Goal: Find contact information: Find contact information

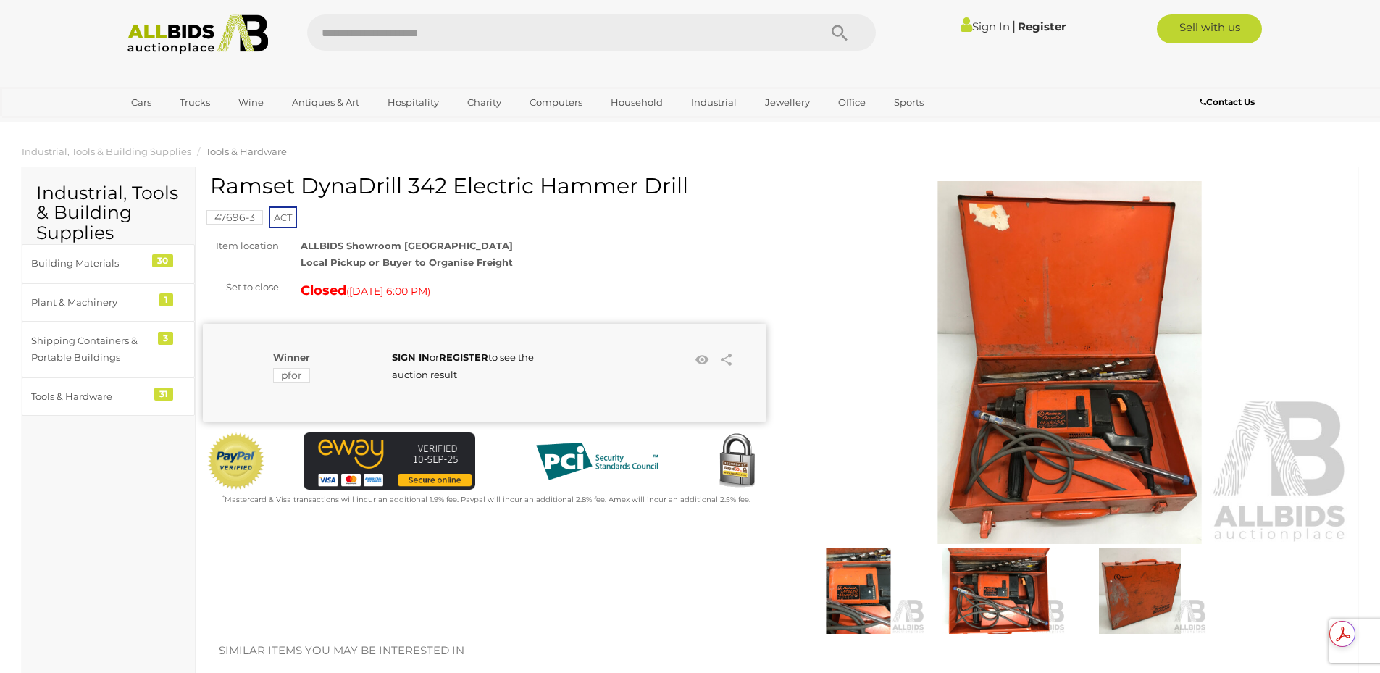
click at [1079, 443] on img at bounding box center [1070, 362] width 564 height 363
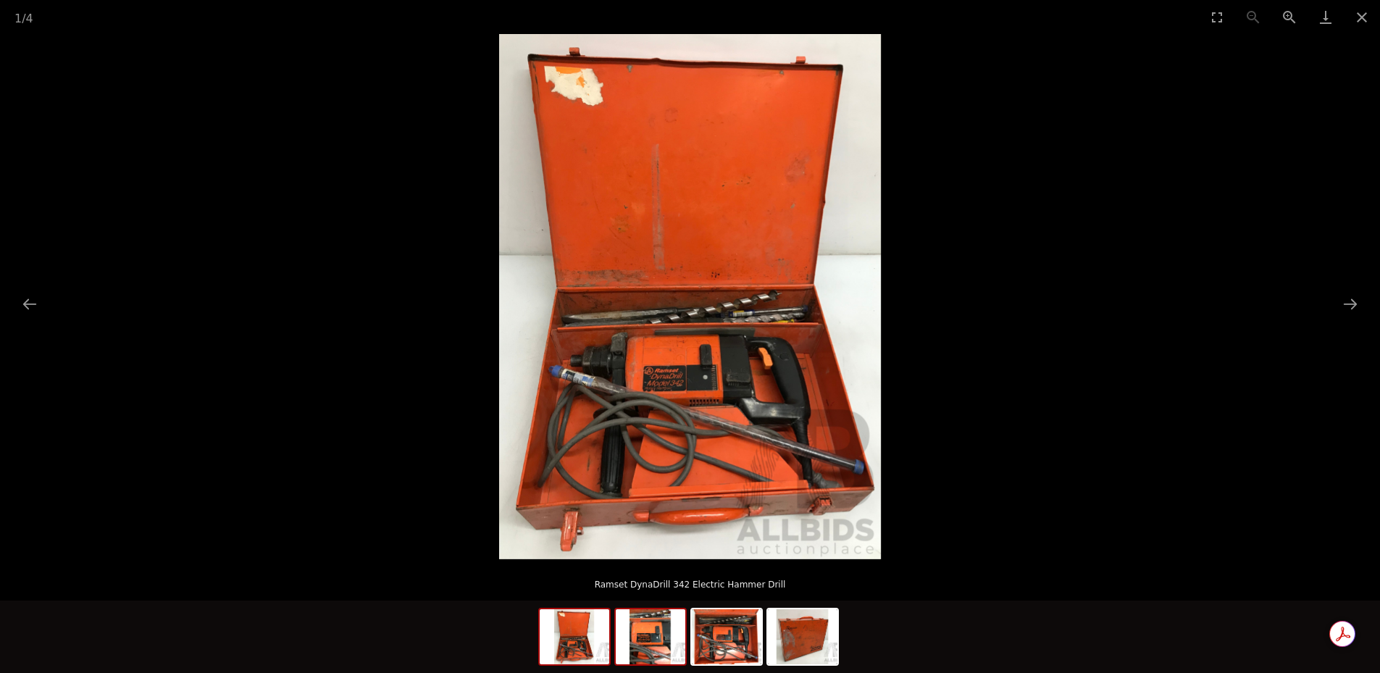
click at [660, 642] on img at bounding box center [651, 636] width 70 height 55
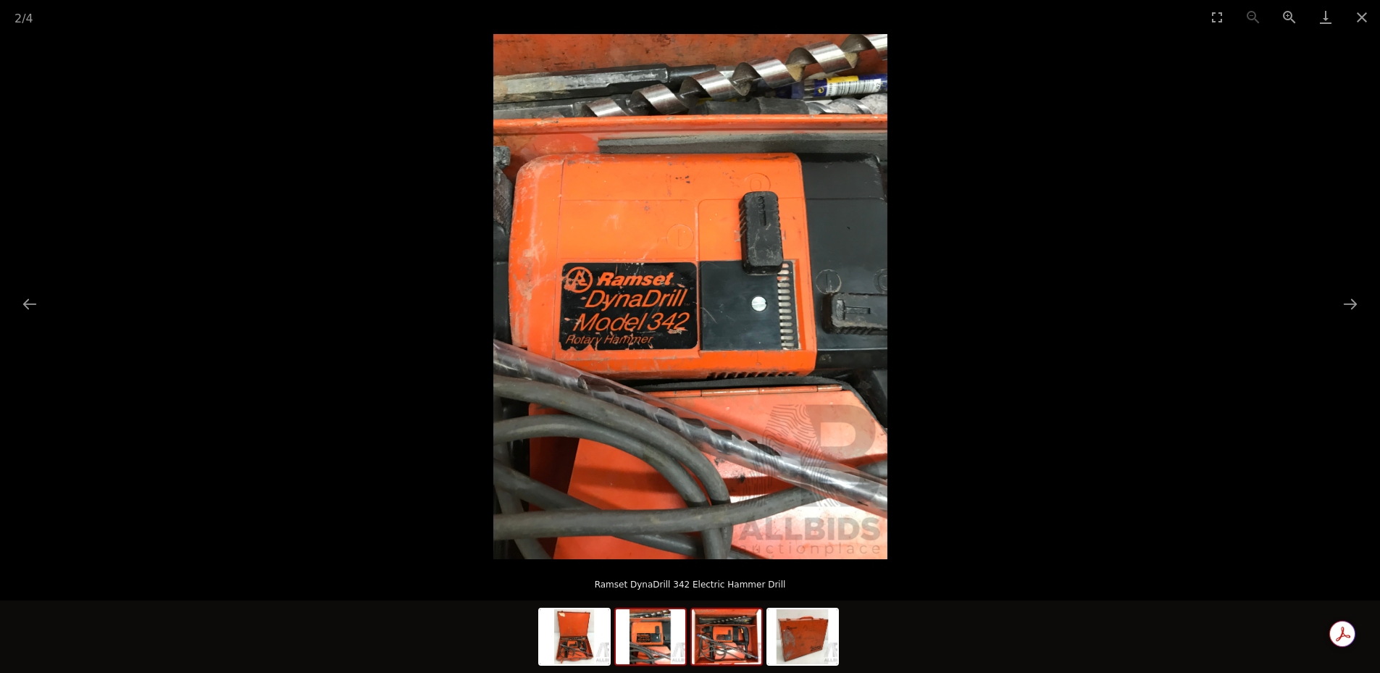
click at [716, 650] on img at bounding box center [727, 636] width 70 height 55
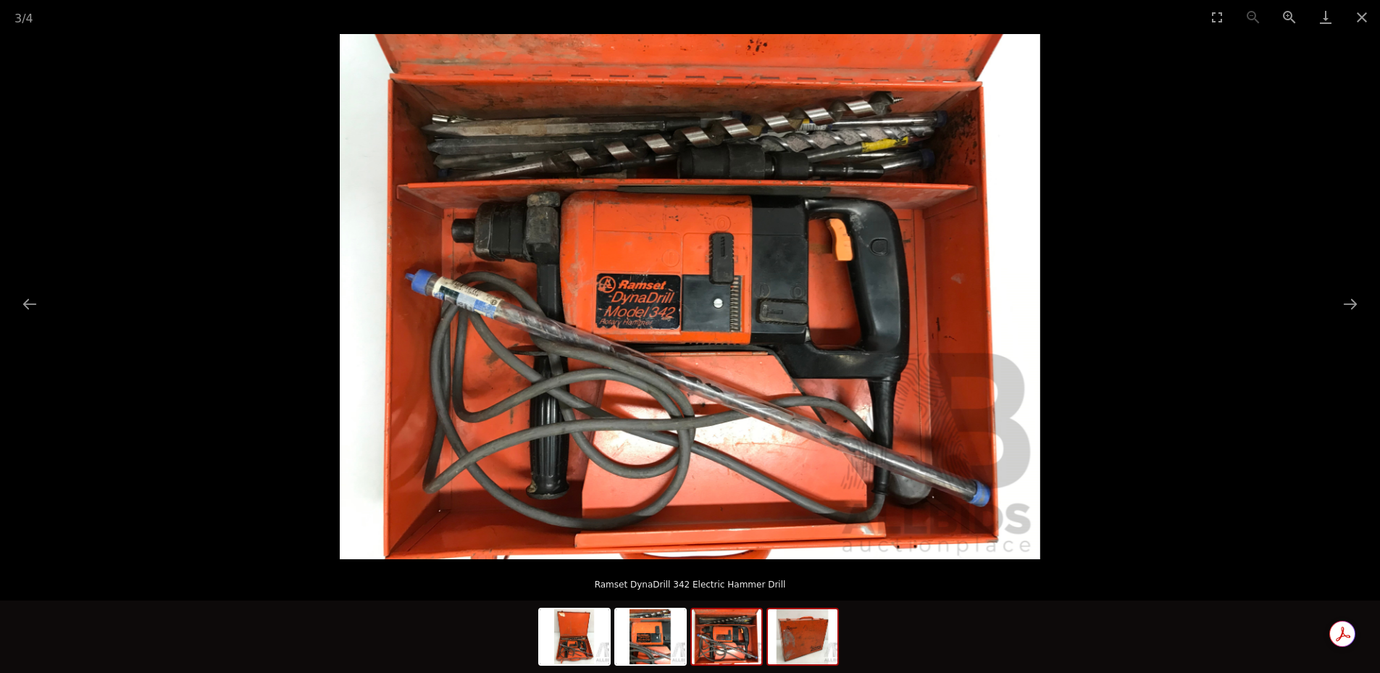
click at [784, 643] on img at bounding box center [803, 636] width 70 height 55
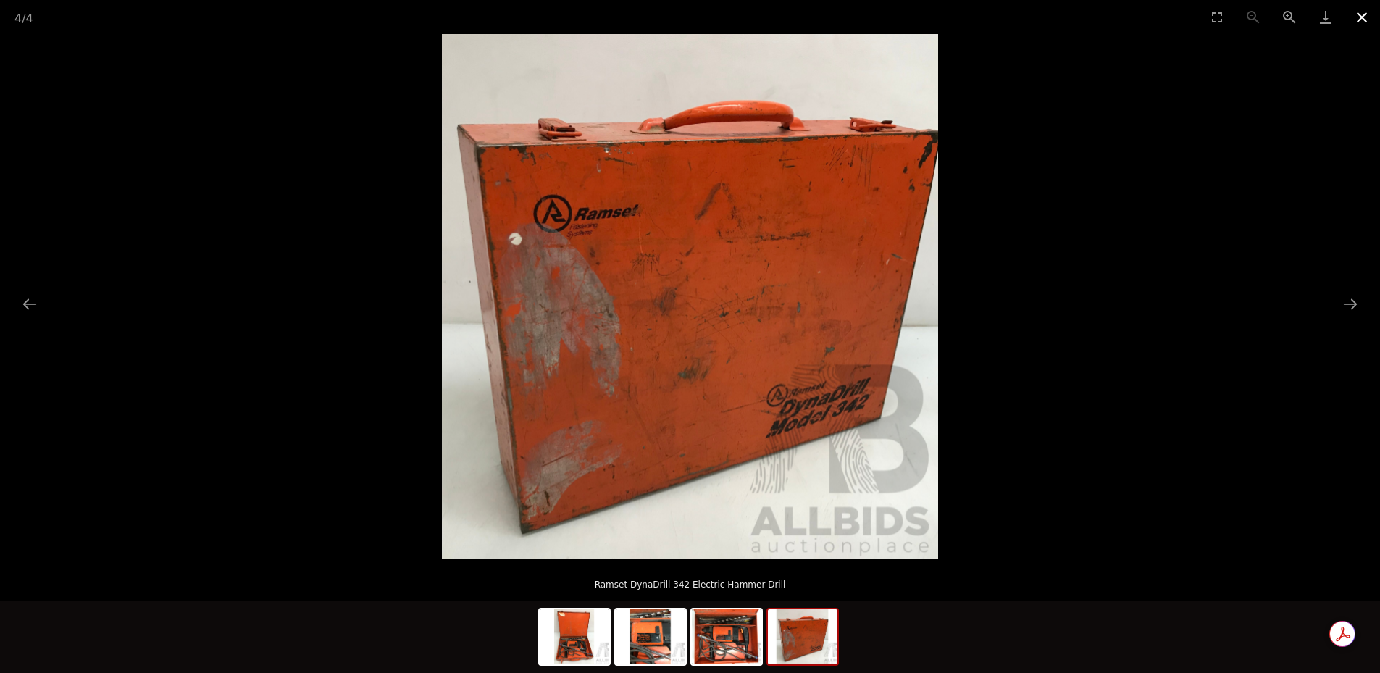
click at [1362, 16] on button "Close gallery" at bounding box center [1362, 17] width 36 height 34
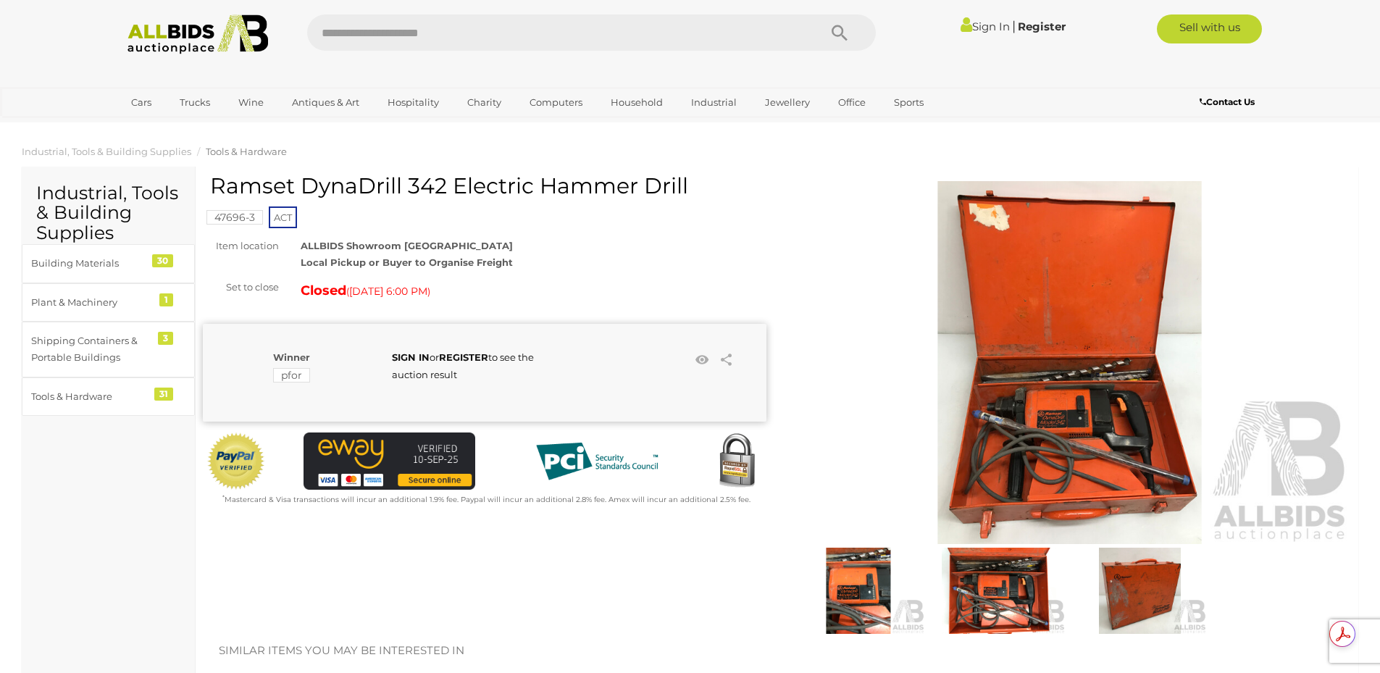
click at [302, 377] on mark "pfor" at bounding box center [291, 375] width 37 height 14
click at [1229, 97] on b "Contact Us" at bounding box center [1226, 101] width 55 height 11
